Goal: Transaction & Acquisition: Purchase product/service

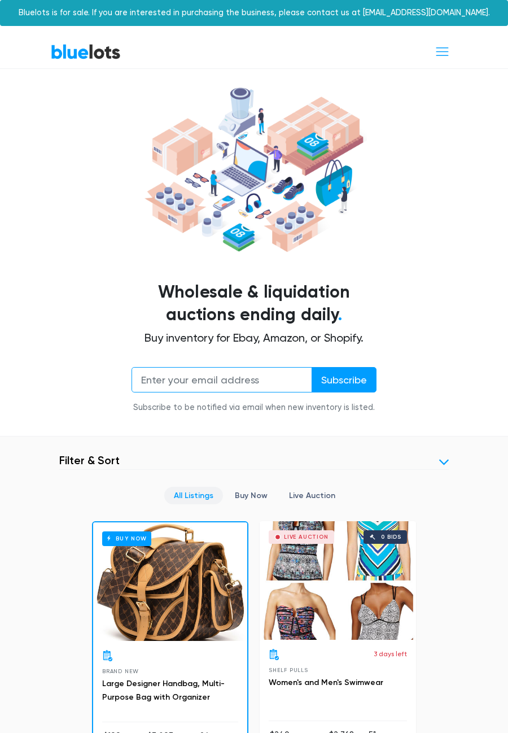
click at [172, 383] on input "email" at bounding box center [222, 379] width 181 height 25
click at [237, 499] on link "Buy Now" at bounding box center [251, 496] width 52 height 18
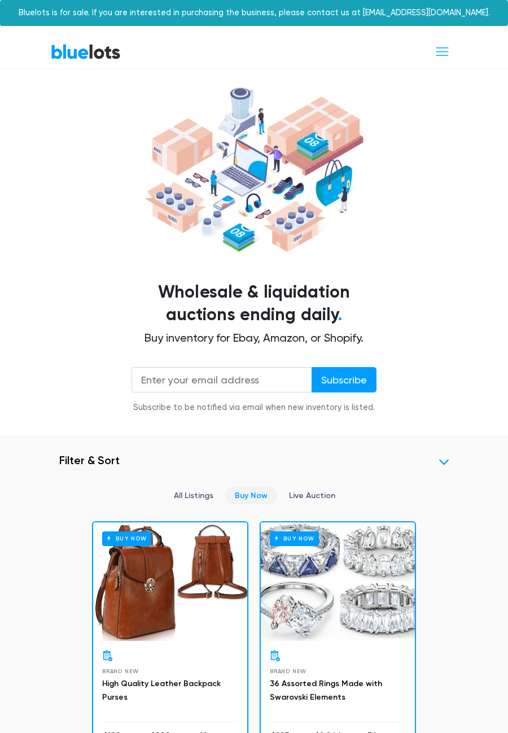
click at [289, 501] on link "Live Auction" at bounding box center [311, 496] width 65 height 18
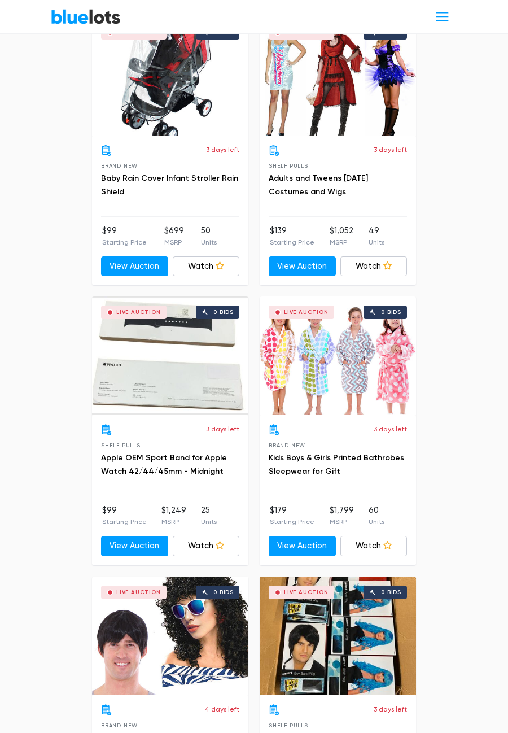
click at [180, 495] on div "3 days left Shelf Pulls Apple OEM Sport Band for Apple Watch 42/44/45mm - Midni…" at bounding box center [170, 490] width 156 height 150
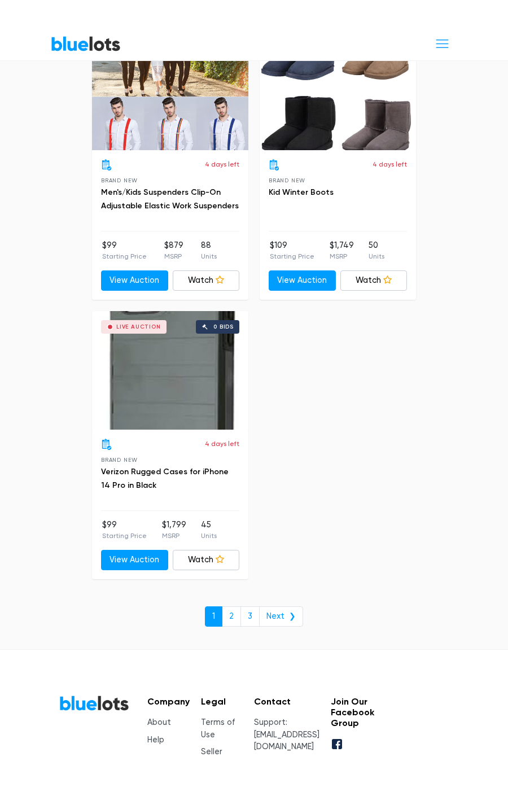
scroll to position [6406, 0]
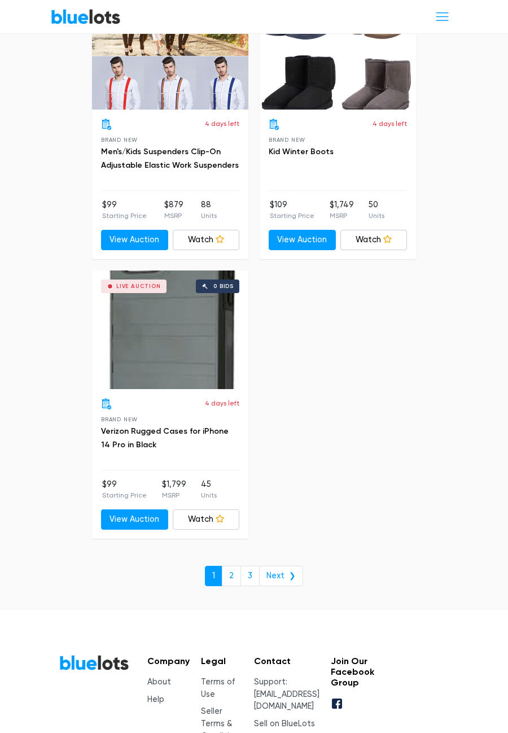
click at [235, 580] on link "2" at bounding box center [231, 576] width 19 height 20
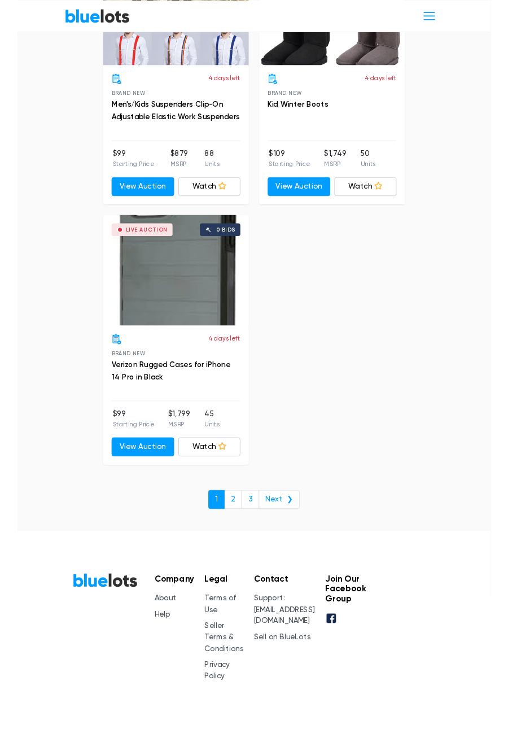
scroll to position [6460, 0]
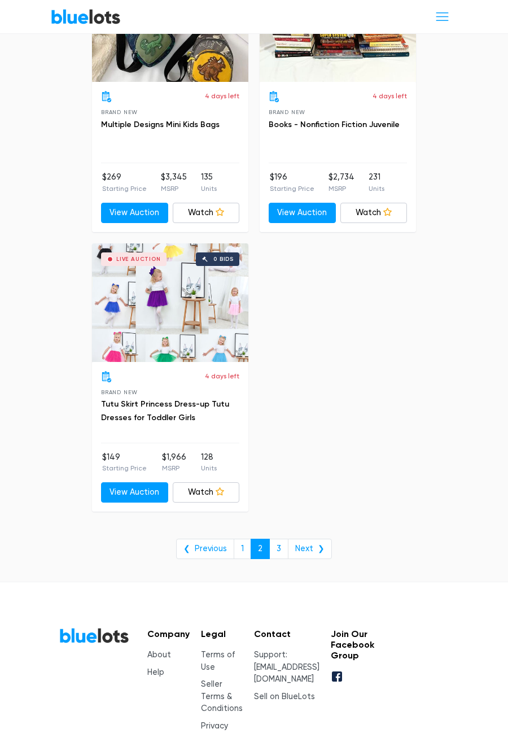
scroll to position [6100, 0]
